Goal: Task Accomplishment & Management: Manage account settings

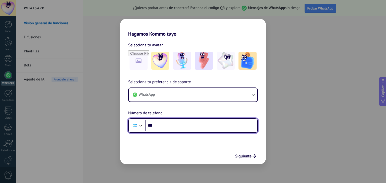
click at [201, 128] on input "***" at bounding box center [201, 126] width 112 height 12
click at [188, 125] on input "***" at bounding box center [201, 126] width 112 height 12
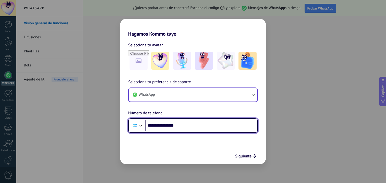
type input "**********"
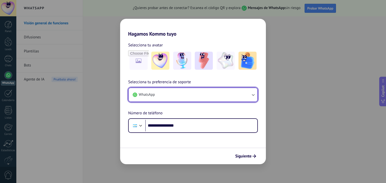
click at [206, 94] on button "WhatsApp" at bounding box center [193, 95] width 129 height 14
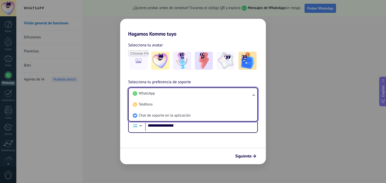
click at [206, 94] on li "WhatsApp" at bounding box center [192, 93] width 123 height 11
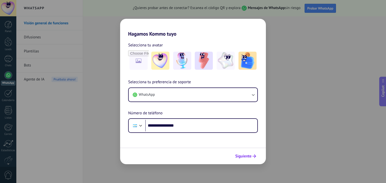
click at [242, 155] on span "Siguiente" at bounding box center [243, 157] width 16 height 4
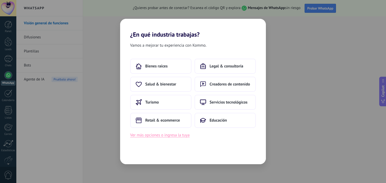
click at [178, 138] on button "Ver más opciones o ingresa la tuya" at bounding box center [159, 135] width 59 height 7
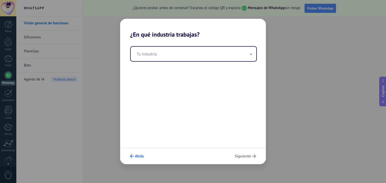
click at [140, 157] on span "Atrás" at bounding box center [139, 157] width 9 height 4
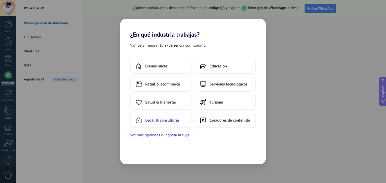
click at [154, 119] on span "Legal & consultoría" at bounding box center [162, 120] width 34 height 5
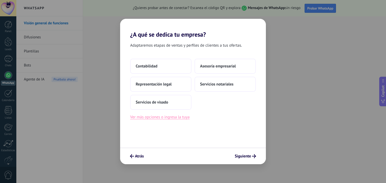
click at [186, 120] on button "Ver más opciones o ingresa la tuya" at bounding box center [159, 117] width 59 height 7
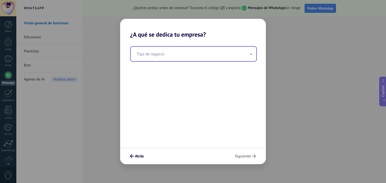
drag, startPoint x: 167, startPoint y: 52, endPoint x: 167, endPoint y: 55, distance: 3.0
click at [167, 55] on input "text" at bounding box center [194, 54] width 126 height 15
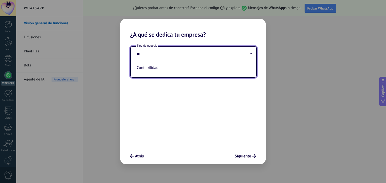
type input "*"
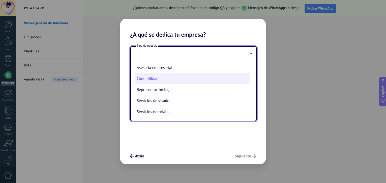
scroll to position [1, 0]
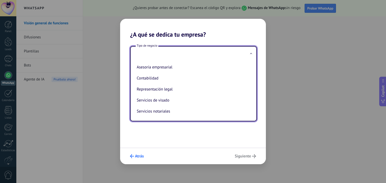
click at [132, 155] on use "submit" at bounding box center [132, 157] width 4 height 4
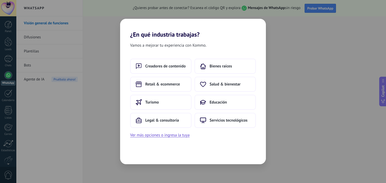
click at [174, 92] on div "Creadores de contenido Bienes raíces Retail & ecommerce Salud & bienestar Turis…" at bounding box center [193, 93] width 126 height 69
click at [175, 87] on span "Retail & ecommerce" at bounding box center [162, 84] width 35 height 5
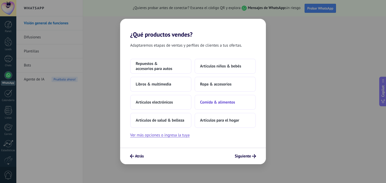
click at [207, 100] on span "Comida & alimentos" at bounding box center [217, 102] width 35 height 5
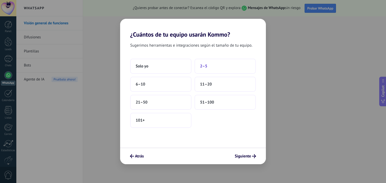
click at [204, 64] on span "2–5" at bounding box center [203, 66] width 7 height 5
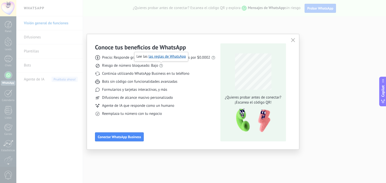
click at [161, 67] on use at bounding box center [161, 66] width 4 height 4
click at [177, 72] on span "Continúa utilizando WhatsApp Business en tu teléfono" at bounding box center [145, 73] width 87 height 5
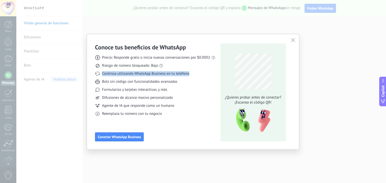
click at [177, 72] on span "Continúa utilizando WhatsApp Business en tu teléfono" at bounding box center [145, 73] width 87 height 5
click at [163, 81] on span "Bots sin código con funcionalidades avanzadas" at bounding box center [139, 81] width 75 height 5
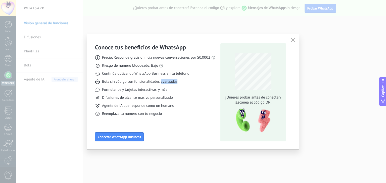
click at [164, 81] on span "Bots sin código con funcionalidades avanzadas" at bounding box center [139, 81] width 75 height 5
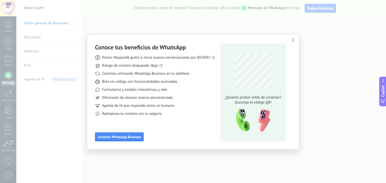
click at [154, 91] on span "Formularios y tarjetas interactivas, y más" at bounding box center [134, 89] width 65 height 5
click at [146, 99] on span "Difusiones de alcance masivo personalizado" at bounding box center [137, 98] width 71 height 5
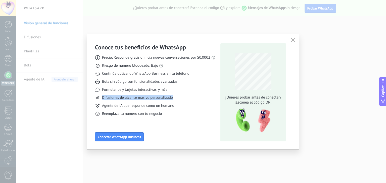
click at [146, 99] on span "Difusiones de alcance masivo personalizado" at bounding box center [137, 98] width 71 height 5
click at [133, 110] on div "Precio: Responde gratis o inicia nuevas conversaciones por $0.0002 Riesgo de nú…" at bounding box center [155, 83] width 120 height 65
click at [134, 108] on span "Agente de IA que responde como un humano" at bounding box center [138, 106] width 72 height 5
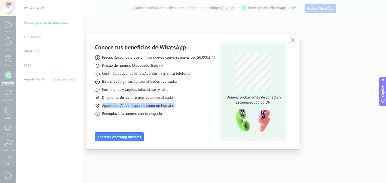
click at [134, 108] on span "Agente de IA que responde como un humano" at bounding box center [138, 106] width 72 height 5
click at [293, 42] on span "button" at bounding box center [293, 40] width 4 height 5
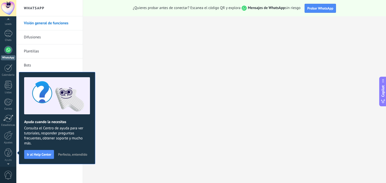
scroll to position [0, 0]
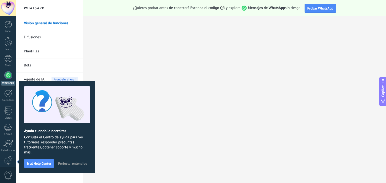
click at [80, 163] on span "Perfecto, entendido" at bounding box center [72, 164] width 29 height 4
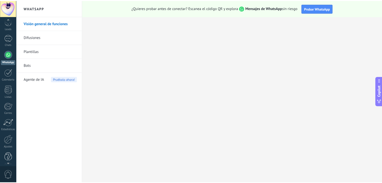
scroll to position [25, 0]
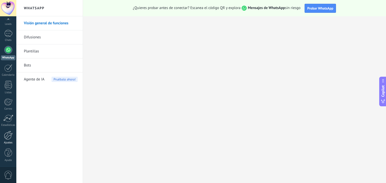
click at [8, 138] on div at bounding box center [8, 135] width 9 height 9
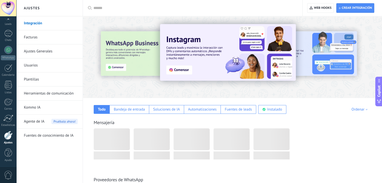
click at [38, 97] on link "Herramientas de comunicación" at bounding box center [51, 94] width 54 height 14
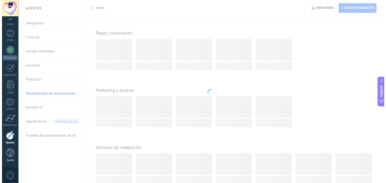
scroll to position [653, 0]
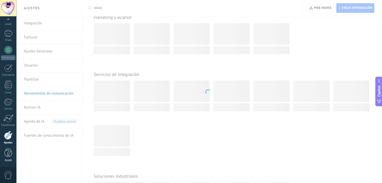
click at [12, 153] on div at bounding box center [9, 153] width 8 height 9
click at [9, 175] on span "0" at bounding box center [8, 175] width 9 height 9
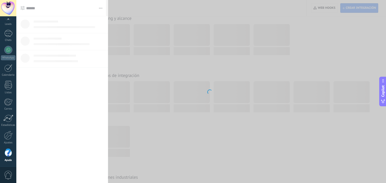
click at [8, 95] on div "Panel Leads Chats WhatsApp Clientes" at bounding box center [8, 81] width 16 height 172
click at [7, 101] on div at bounding box center [8, 103] width 8 height 8
click at [7, 17] on div "Panel Leads Chats WhatsApp Clientes" at bounding box center [16, 91] width 33 height 151
click at [9, 20] on div "Panel Leads Chats WhatsApp Clientes" at bounding box center [16, 91] width 33 height 151
click at [8, 7] on div at bounding box center [8, 8] width 16 height 16
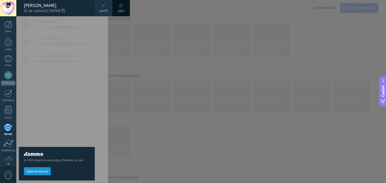
click at [107, 10] on span "perfil" at bounding box center [103, 11] width 8 height 6
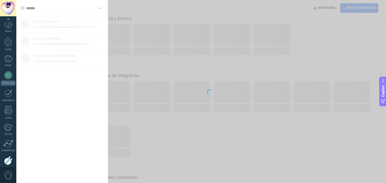
scroll to position [25, 0]
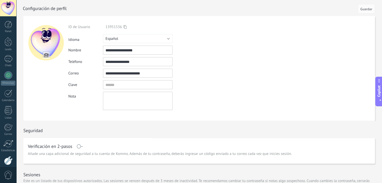
click at [350, 97] on form "ID de Usuario 13951536 Iniciar sesión vía Idioma Русский" at bounding box center [199, 68] width 352 height 105
click at [137, 58] on input "**********" at bounding box center [138, 61] width 70 height 9
click at [132, 63] on input "*" at bounding box center [138, 61] width 70 height 9
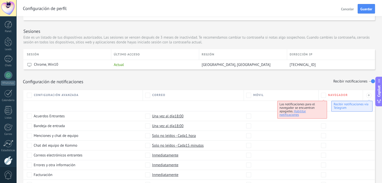
scroll to position [146, 0]
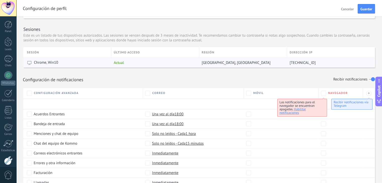
type input "**********"
click at [237, 62] on div "Dallas, United States" at bounding box center [241, 63] width 85 height 10
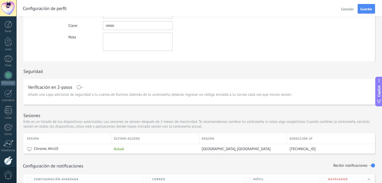
scroll to position [34, 0]
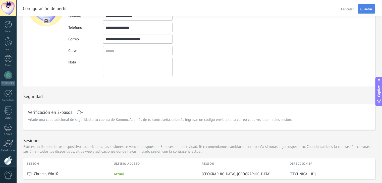
click at [369, 8] on span "Guardar" at bounding box center [367, 9] width 12 height 4
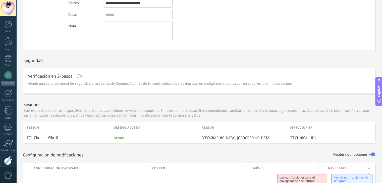
scroll to position [73, 0]
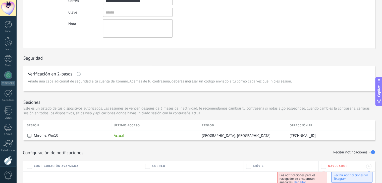
click at [80, 72] on span at bounding box center [80, 74] width 6 height 4
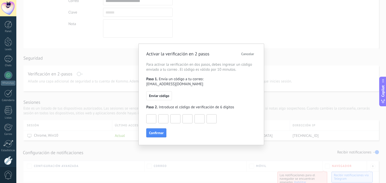
click at [247, 53] on span "Cancelar" at bounding box center [247, 54] width 13 height 4
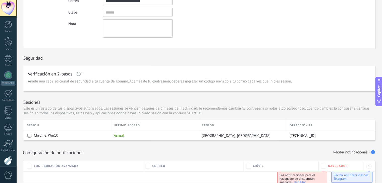
click at [292, 63] on div "Seguridad" at bounding box center [199, 56] width 352 height 17
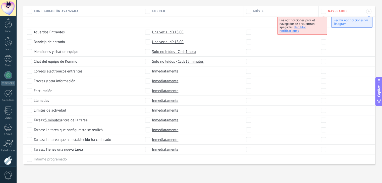
scroll to position [25, 0]
click at [8, 32] on div at bounding box center [8, 33] width 8 height 7
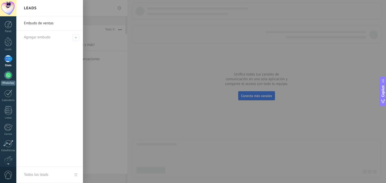
click at [9, 78] on div at bounding box center [8, 75] width 8 height 8
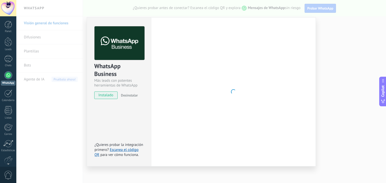
click at [107, 96] on span "instalado" at bounding box center [106, 96] width 23 height 8
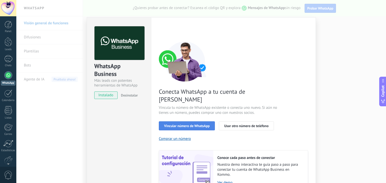
click at [199, 122] on button "Vincular número de WhatsApp" at bounding box center [187, 126] width 56 height 9
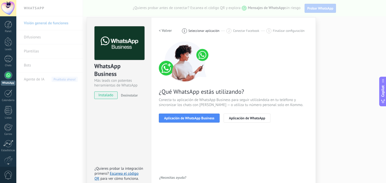
scroll to position [7, 0]
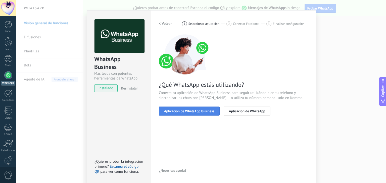
click at [172, 111] on span "Aplicación de WhatsApp Business" at bounding box center [189, 112] width 50 height 4
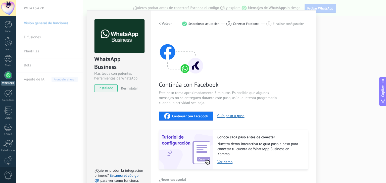
scroll to position [16, 0]
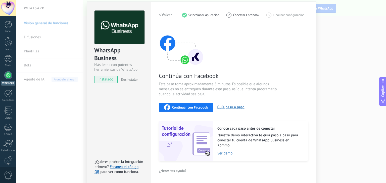
drag, startPoint x: 384, startPoint y: 38, endPoint x: 377, endPoint y: 71, distance: 33.4
click at [377, 71] on div "WhatsApp Business Más leads con potentes herramientas de WhatsApp instalado Des…" at bounding box center [201, 91] width 370 height 183
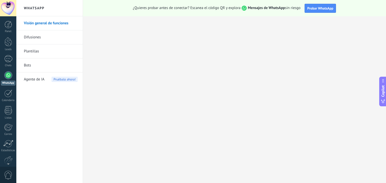
scroll to position [0, 0]
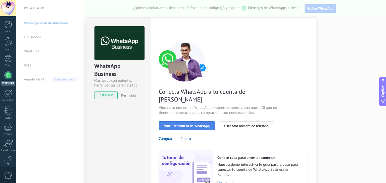
click at [211, 122] on button "Vincular número de WhatsApp" at bounding box center [187, 126] width 56 height 9
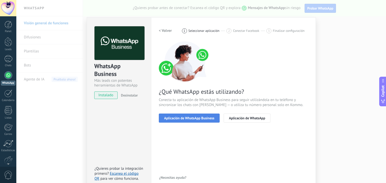
click at [198, 119] on span "Aplicación de WhatsApp Business" at bounding box center [189, 119] width 50 height 4
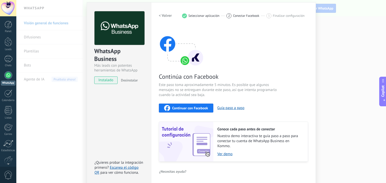
scroll to position [16, 0]
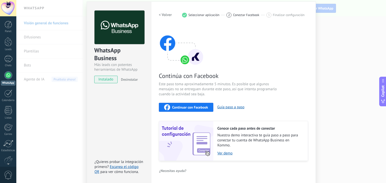
click at [193, 111] on button "Continuar con Facebook" at bounding box center [186, 107] width 55 height 9
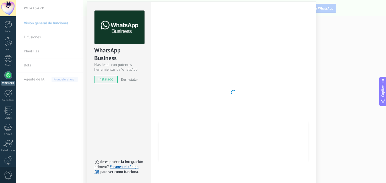
click at [118, 116] on div "WhatsApp Business Más leads con potentes herramientas de WhatsApp instalado Des…" at bounding box center [119, 93] width 64 height 182
click at [372, 122] on div "WhatsApp Business Más leads con potentes herramientas de WhatsApp instalado Des…" at bounding box center [201, 91] width 370 height 183
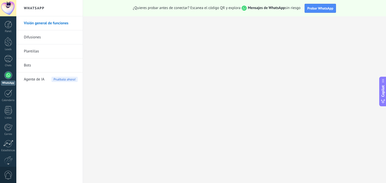
click at [45, 22] on link "Visión general de funciones" at bounding box center [51, 23] width 54 height 14
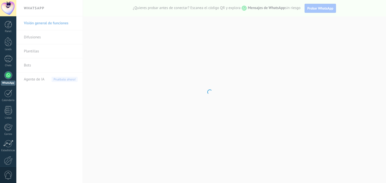
click at [8, 78] on div at bounding box center [8, 75] width 8 height 8
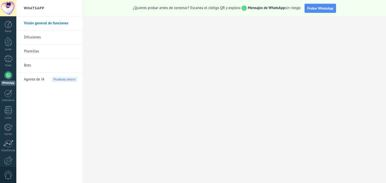
click at [8, 78] on div at bounding box center [8, 75] width 8 height 8
click at [12, 21] on div at bounding box center [9, 25] width 8 height 8
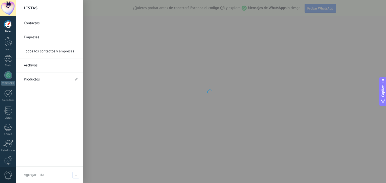
click at [54, 66] on link "Archivos" at bounding box center [51, 66] width 54 height 14
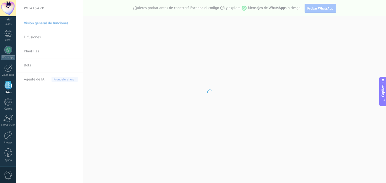
scroll to position [25, 0]
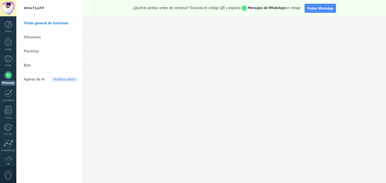
click at [7, 79] on link "WhatsApp" at bounding box center [8, 78] width 16 height 14
click at [6, 71] on div "Panel Leads Chats WhatsApp Clientes" at bounding box center [8, 107] width 16 height 172
click at [7, 75] on div at bounding box center [8, 75] width 8 height 8
click at [8, 84] on div "WhatsApp" at bounding box center [8, 83] width 14 height 5
click at [4, 79] on link "WhatsApp" at bounding box center [8, 78] width 16 height 14
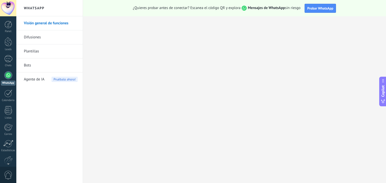
click at [9, 77] on div at bounding box center [8, 75] width 8 height 8
click at [9, 73] on div at bounding box center [8, 75] width 8 height 8
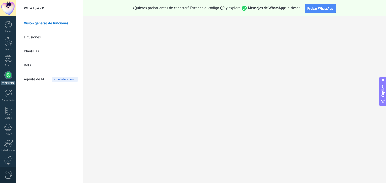
click at [64, 22] on link "Visión general de funciones" at bounding box center [51, 23] width 54 height 14
click at [11, 135] on div at bounding box center [8, 135] width 9 height 9
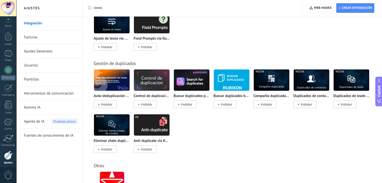
scroll to position [1907, 0]
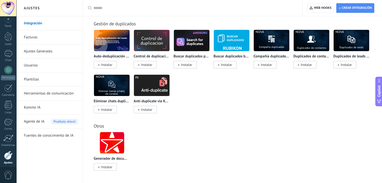
click at [27, 37] on link "Facturas" at bounding box center [51, 37] width 54 height 14
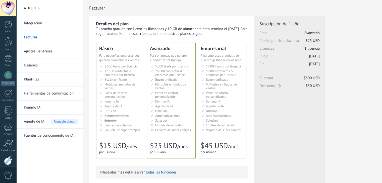
click at [206, 108] on span "Agente de IA" at bounding box center [215, 106] width 18 height 4
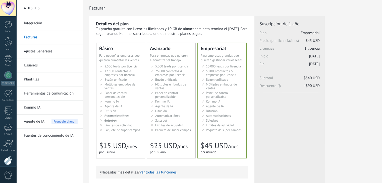
click at [171, 112] on li "Рассылки Broadcasting Difusión Google Analytics和网站集成 Difusão Penyiaran Toplu Me…" at bounding box center [172, 111] width 42 height 4
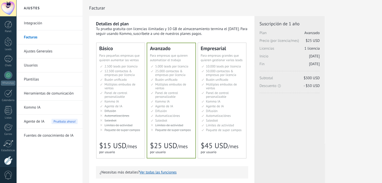
click at [219, 113] on ul "10.000 сделок на место 10.000 leads per seat 10.000 leads por licencia 添加线索和联系人…" at bounding box center [223, 99] width 42 height 68
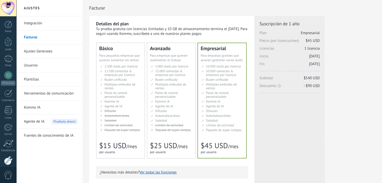
click at [164, 101] on span "Kommo IA" at bounding box center [162, 102] width 14 height 4
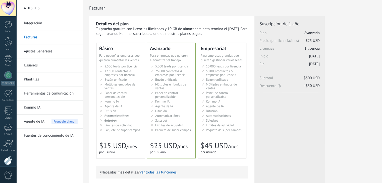
click at [215, 92] on span "Panel de control personalizable" at bounding box center [217, 95] width 23 height 8
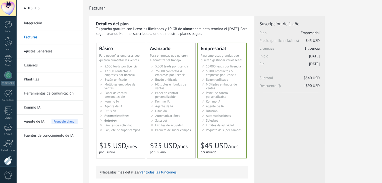
click at [115, 76] on span "12.500 contactos & empresas por licencia" at bounding box center [120, 73] width 30 height 8
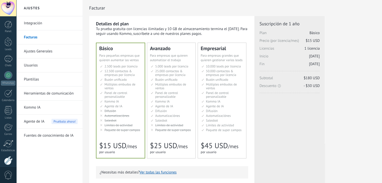
click at [212, 76] on span "50.000 contactos & empresas por licencia" at bounding box center [221, 73] width 30 height 8
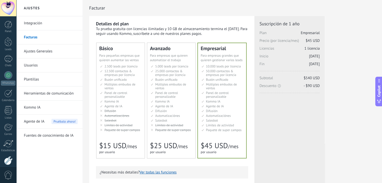
click at [176, 88] on li "Множество воронок Multiple sales pipelines Múltiples embudos de ventas Vários f…" at bounding box center [172, 87] width 42 height 8
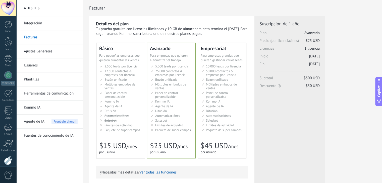
click at [356, 142] on div "Detalles del plan Tu prueba gratuita con licencias ilimitadas y 10 GB de almace…" at bounding box center [232, 160] width 287 height 289
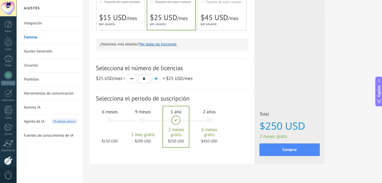
scroll to position [135, 0]
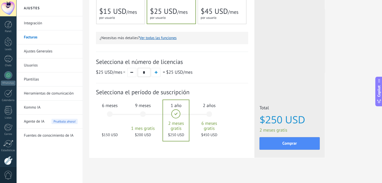
click at [115, 117] on div "6 meses $150 USD" at bounding box center [109, 116] width 27 height 35
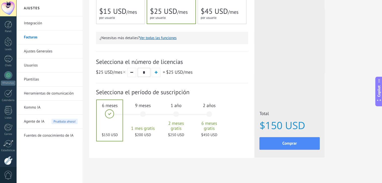
click at [141, 116] on div "9 meses 1 mes gratis $200 USD" at bounding box center [142, 116] width 27 height 35
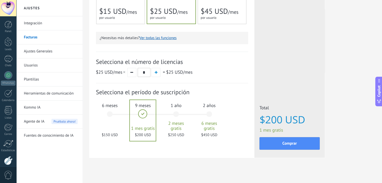
click at [174, 108] on span "1 año" at bounding box center [176, 106] width 27 height 6
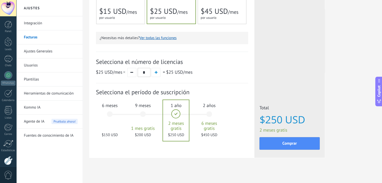
click at [114, 118] on div "6 meses $150 USD" at bounding box center [109, 116] width 27 height 35
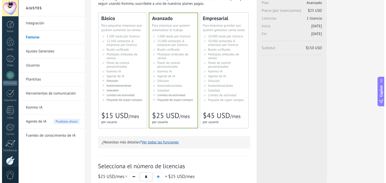
scroll to position [0, 0]
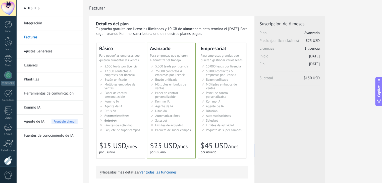
click at [40, 50] on link "Ajustes Generales" at bounding box center [51, 51] width 54 height 14
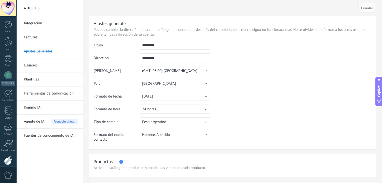
click at [41, 64] on link "Usuarios" at bounding box center [51, 66] width 54 height 14
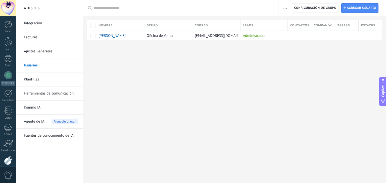
click at [27, 40] on link "Facturas" at bounding box center [51, 37] width 54 height 14
click at [45, 33] on link "Facturas" at bounding box center [51, 37] width 54 height 14
click at [47, 27] on link "Integración" at bounding box center [51, 23] width 54 height 14
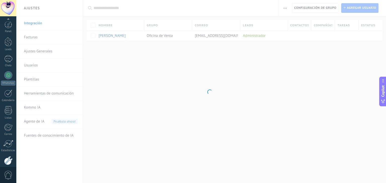
scroll to position [25, 0]
click at [11, 48] on div at bounding box center [8, 50] width 8 height 8
click at [233, 98] on body ".abccls-1,.abccls-2{fill-rule:evenodd}.abccls-2{fill:#fff} .abfcls-1{fill:none}…" at bounding box center [193, 91] width 386 height 183
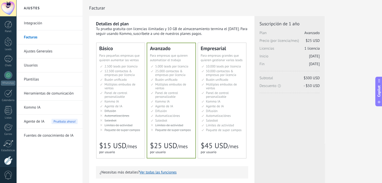
click at [381, 104] on icon at bounding box center [379, 101] width 5 height 5
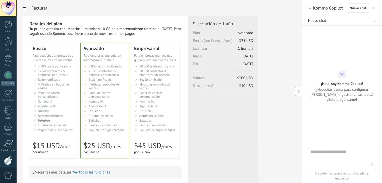
click at [374, 10] on button "button" at bounding box center [373, 8] width 5 height 6
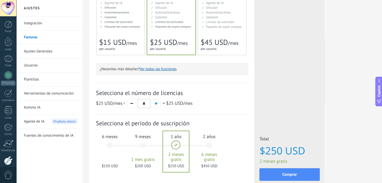
scroll to position [104, 0]
click at [103, 138] on span "6 meses" at bounding box center [109, 136] width 27 height 6
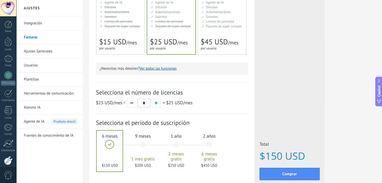
click at [109, 143] on div at bounding box center [110, 151] width 26 height 41
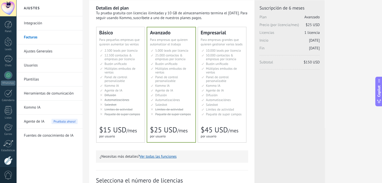
scroll to position [0, 0]
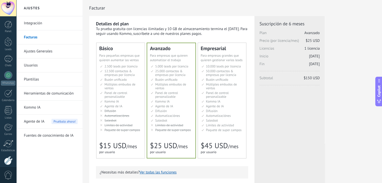
click at [136, 94] on li "Настраиваемый рабочий стол Customizable dashboard Panel de control personalizab…" at bounding box center [121, 95] width 42 height 8
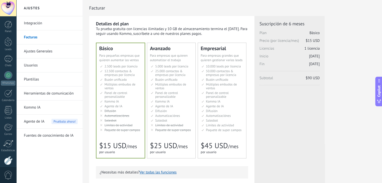
click at [154, 112] on li "Рассылки Broadcasting Difusión Google Analytics和网站集成 Difusão Penyiaran Toplu Me…" at bounding box center [172, 111] width 42 height 4
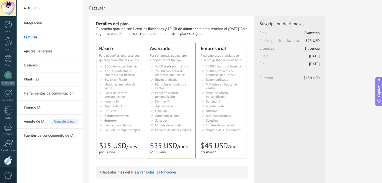
scroll to position [139, 0]
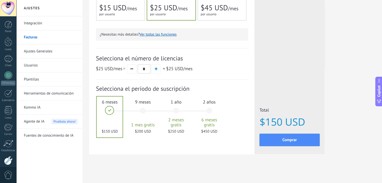
click at [171, 118] on span "2 meses gratis" at bounding box center [176, 123] width 27 height 10
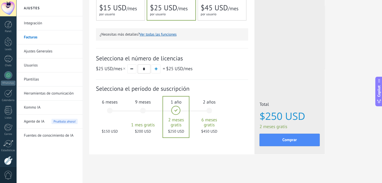
click at [147, 106] on div "9 meses 1 mes gratis $200 USD" at bounding box center [142, 113] width 27 height 35
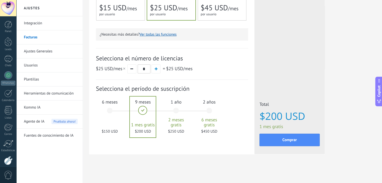
click at [105, 130] on span "$150 USD" at bounding box center [109, 131] width 27 height 5
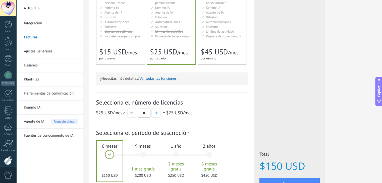
scroll to position [88, 0]
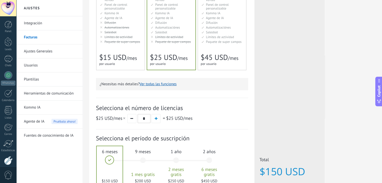
click at [133, 61] on span "/mes" at bounding box center [131, 58] width 11 height 7
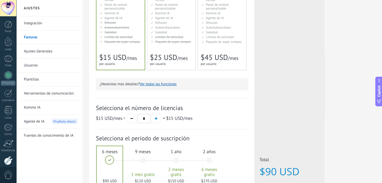
click at [183, 52] on div "Avanzado Для автоматизации сделок в растущей компании For growing businesses th…" at bounding box center [171, 13] width 48 height 116
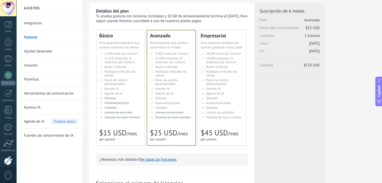
scroll to position [0, 0]
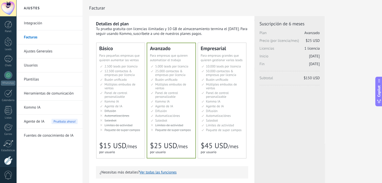
click at [30, 24] on link "Integración" at bounding box center [51, 23] width 54 height 14
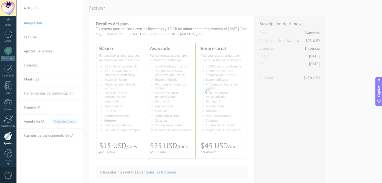
scroll to position [25, 0]
click at [12, 16] on div at bounding box center [8, 8] width 16 height 16
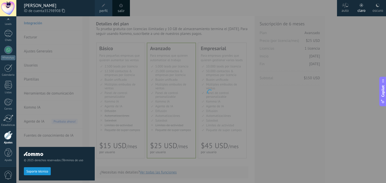
click at [9, 8] on div at bounding box center [8, 8] width 16 height 16
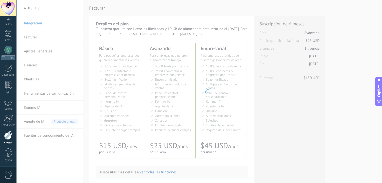
click at [9, 8] on div at bounding box center [8, 8] width 16 height 16
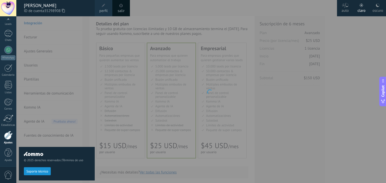
click at [100, 120] on div at bounding box center [209, 91] width 386 height 183
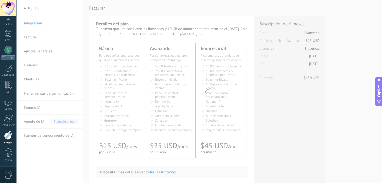
click at [118, 93] on body ".abccls-1,.abccls-2{fill-rule:evenodd}.abccls-2{fill:#fff} .abfcls-1{fill:none}…" at bounding box center [191, 91] width 382 height 183
